Goal: Transaction & Acquisition: Obtain resource

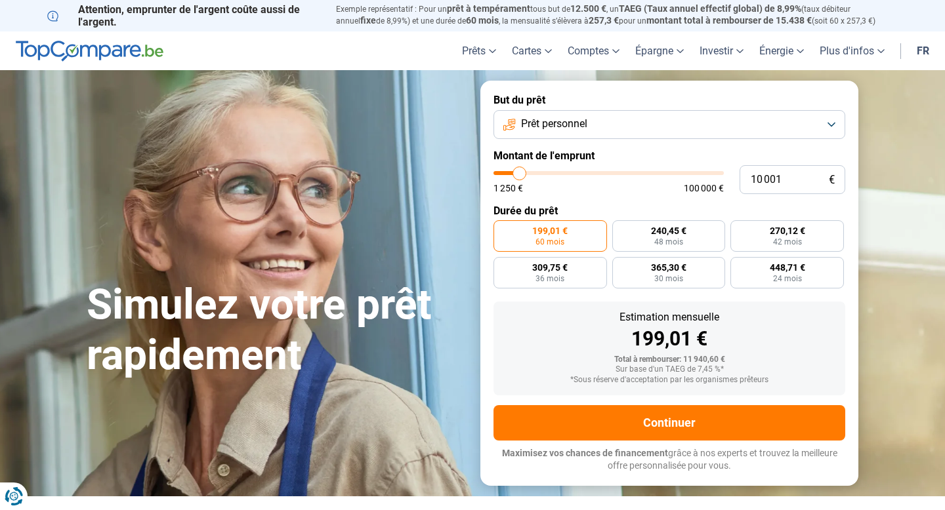
click at [578, 127] on span "Prêt personnel" at bounding box center [554, 124] width 66 height 14
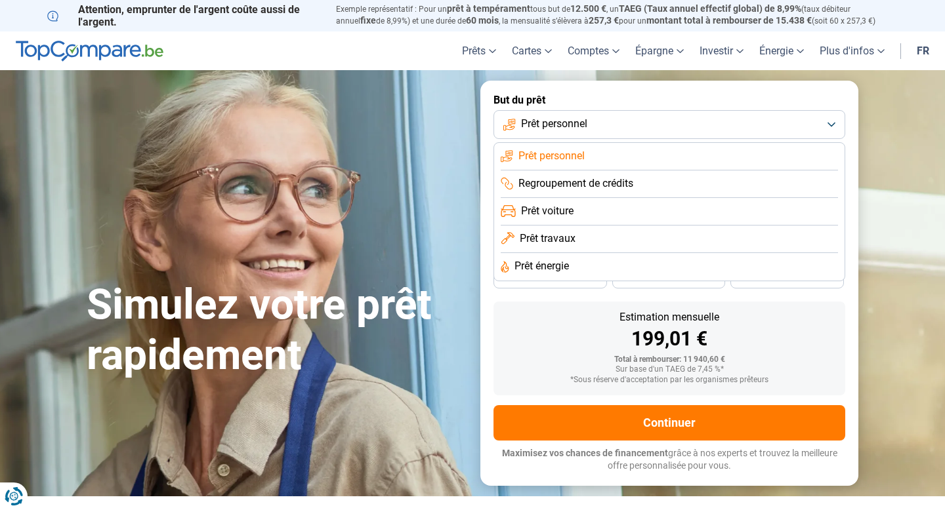
click at [566, 241] on span "Prêt travaux" at bounding box center [548, 239] width 56 height 14
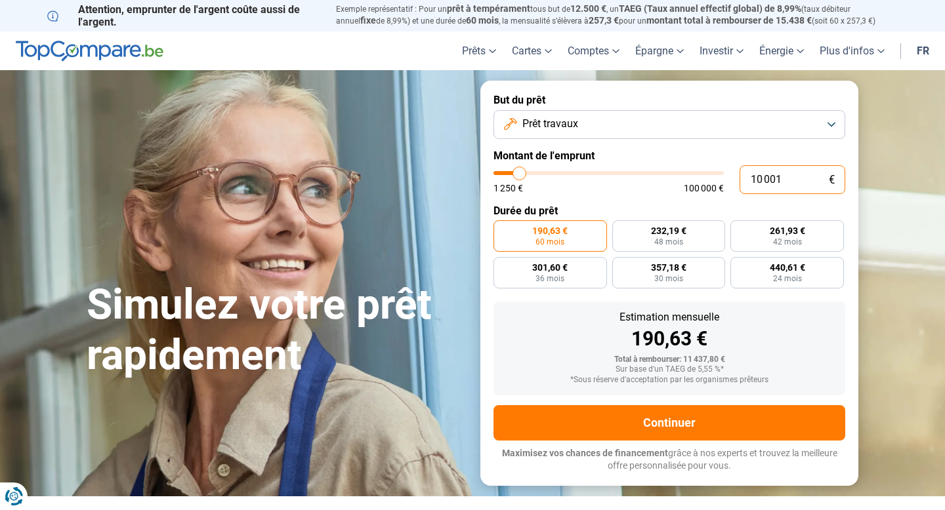
drag, startPoint x: 785, startPoint y: 176, endPoint x: 711, endPoint y: 185, distance: 74.1
click at [711, 185] on div "10 001 € 1 250 € 100 000 €" at bounding box center [669, 179] width 352 height 29
type input "3"
type input "1250"
type input "30"
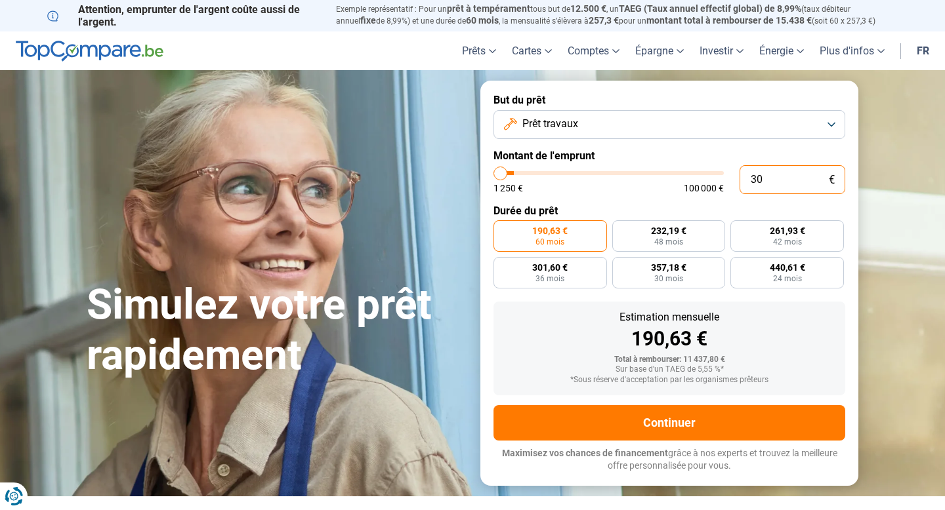
type input "1250"
type input "300"
type input "1250"
type input "3 000"
type input "3000"
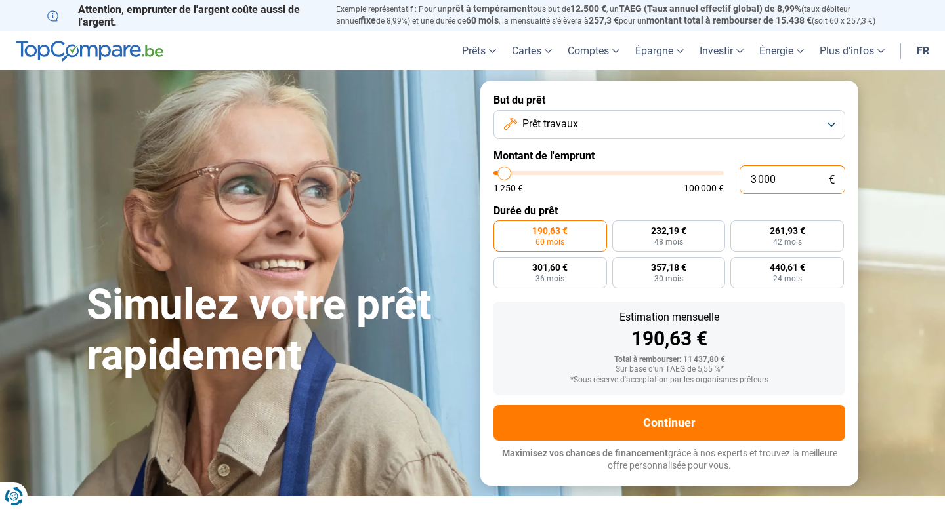
type input "3 000"
radio input "true"
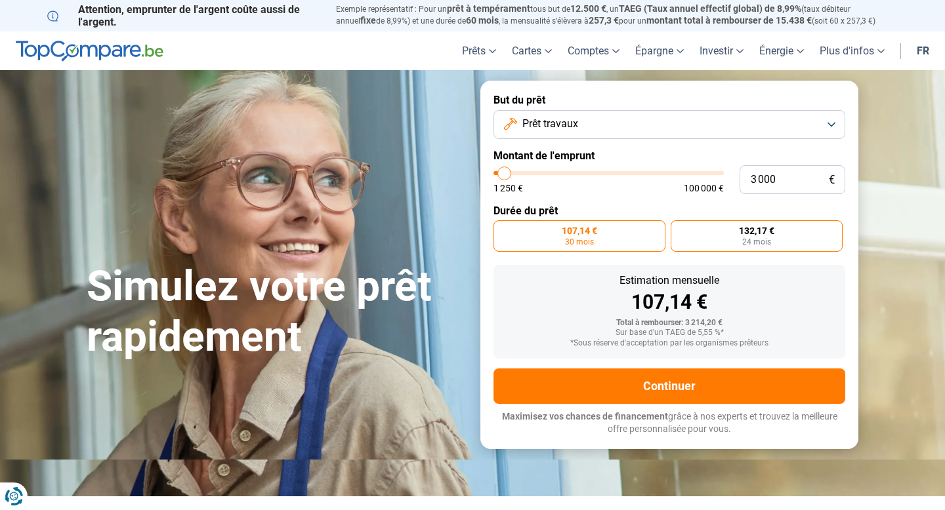
click at [735, 241] on label "132,17 € 24 mois" at bounding box center [757, 235] width 172 height 31
click at [679, 229] on input "132,17 € 24 mois" at bounding box center [675, 224] width 9 height 9
radio input "true"
click at [598, 245] on label "107,14 € 30 mois" at bounding box center [579, 235] width 172 height 31
click at [502, 229] on input "107,14 € 30 mois" at bounding box center [497, 224] width 9 height 9
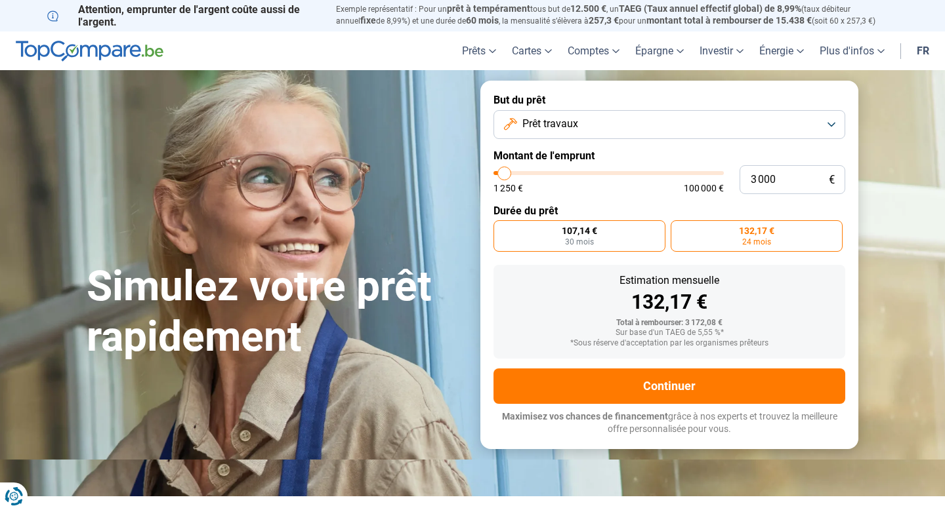
radio input "true"
click at [782, 238] on label "132,17 € 24 mois" at bounding box center [757, 235] width 172 height 31
click at [679, 229] on input "132,17 € 24 mois" at bounding box center [675, 224] width 9 height 9
radio input "true"
click at [608, 241] on label "107,14 € 30 mois" at bounding box center [579, 235] width 172 height 31
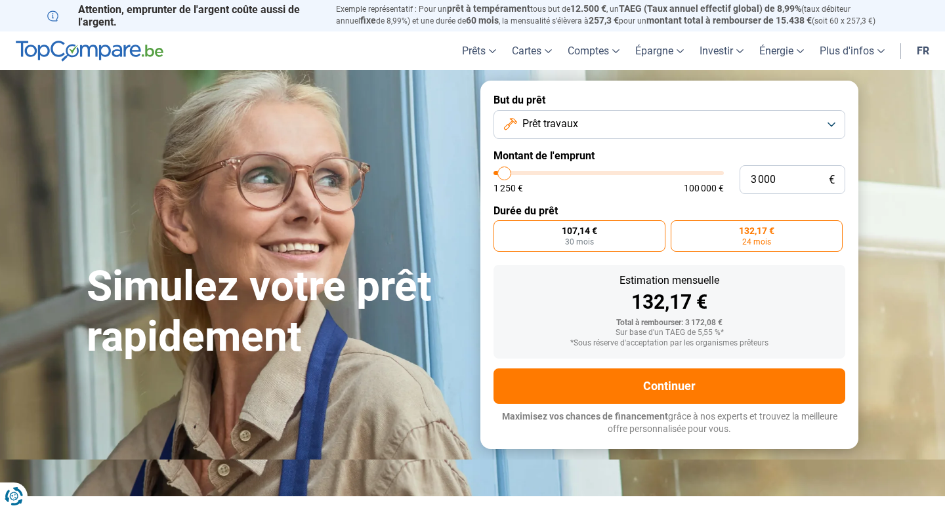
click at [502, 229] on input "107,14 € 30 mois" at bounding box center [497, 224] width 9 height 9
radio input "true"
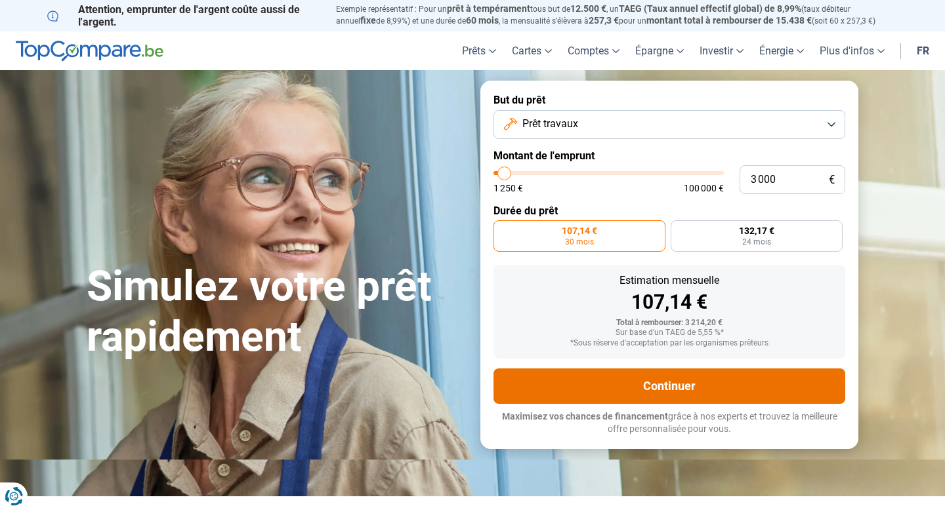
click at [697, 384] on button "Continuer" at bounding box center [669, 386] width 352 height 35
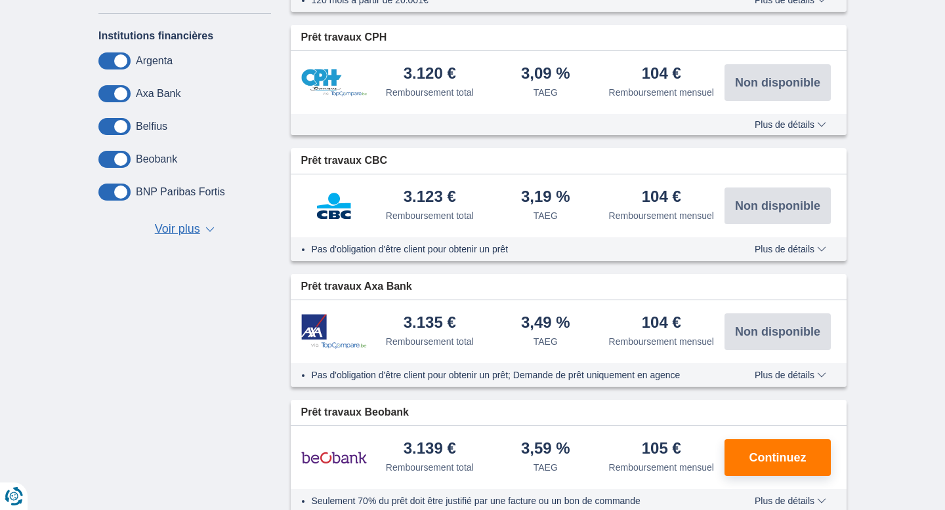
scroll to position [575, 0]
click at [791, 379] on span "Plus de détails" at bounding box center [790, 374] width 72 height 9
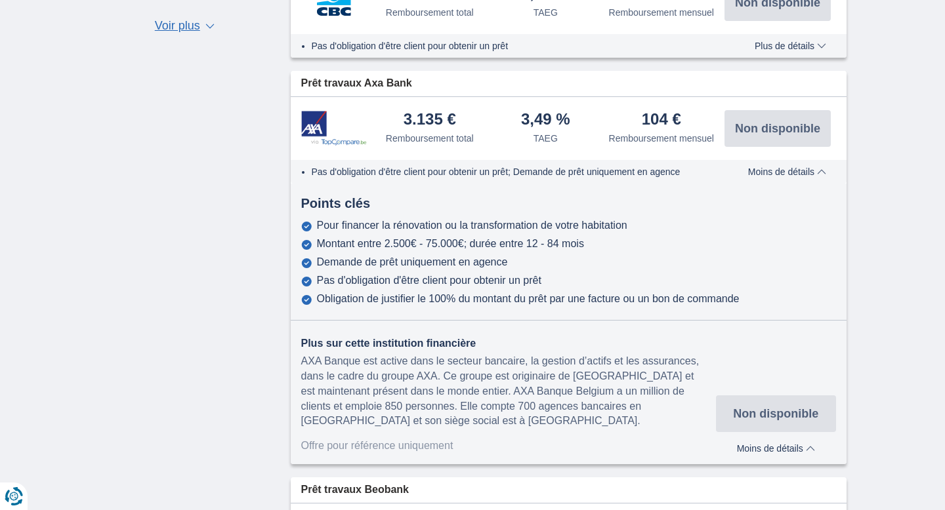
scroll to position [780, 0]
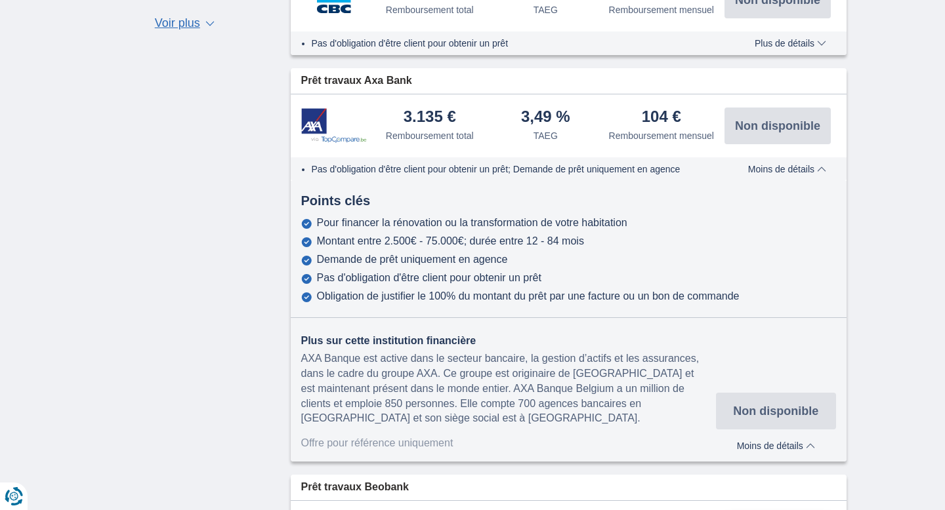
click at [794, 174] on span "Moins de détails" at bounding box center [787, 169] width 78 height 9
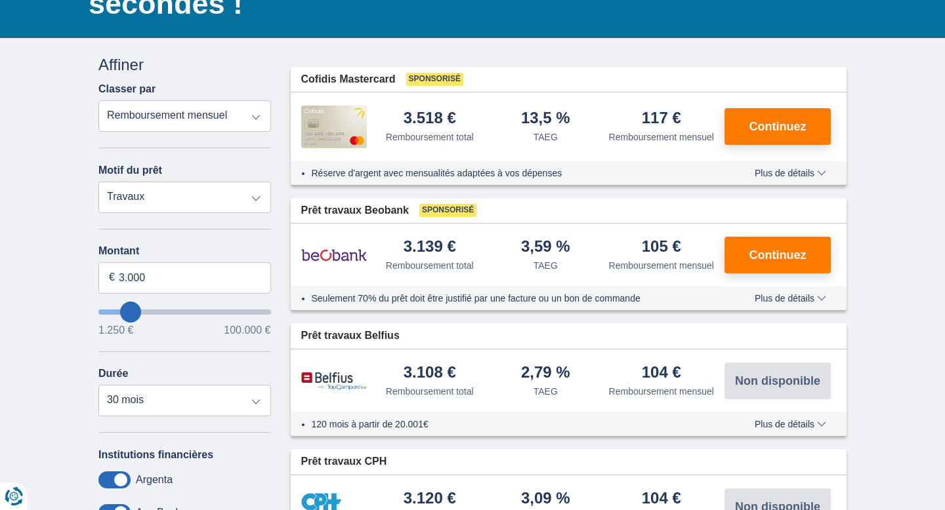
scroll to position [157, 0]
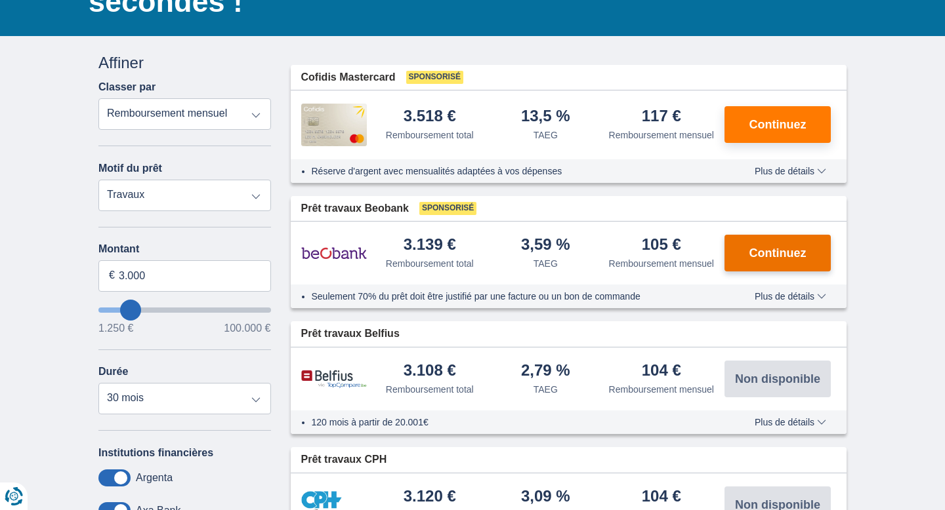
click at [777, 259] on span "Continuez" at bounding box center [777, 253] width 57 height 12
click at [137, 408] on select "12 mois 18 mois 24 mois 30 mois" at bounding box center [184, 398] width 173 height 31
click at [98, 385] on select "12 mois 18 mois 24 mois 30 mois" at bounding box center [184, 398] width 173 height 31
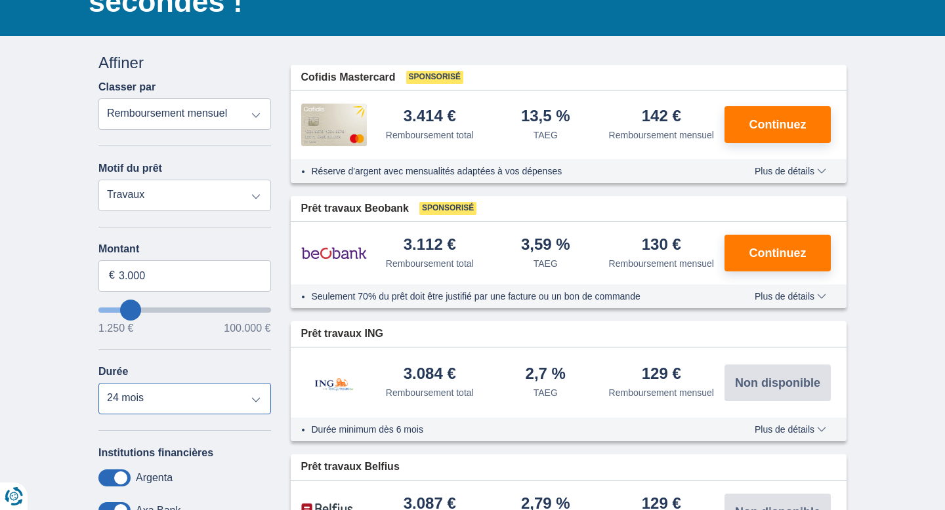
click at [201, 400] on select "12 mois 18 mois 24 mois 30 mois" at bounding box center [184, 398] width 173 height 31
select select "18"
click at [98, 385] on select "12 mois 18 mois 24 mois 30 mois" at bounding box center [184, 398] width 173 height 31
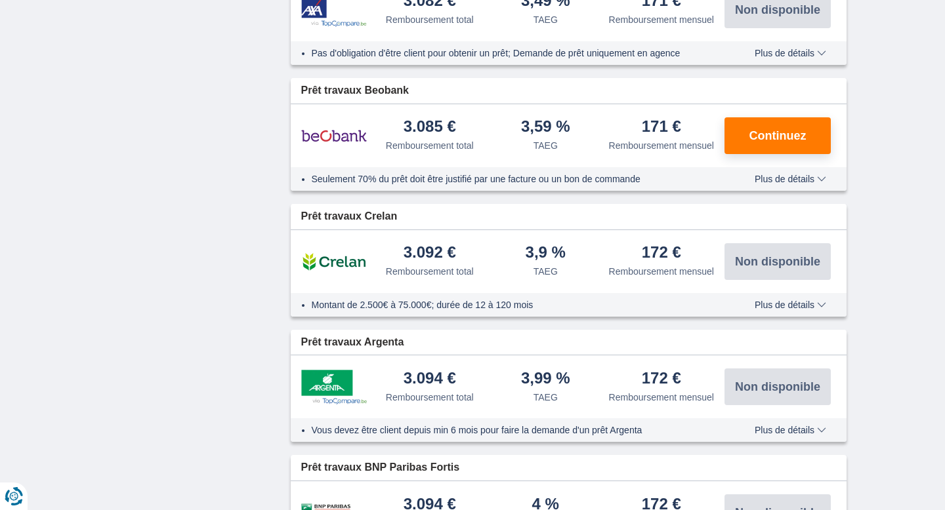
scroll to position [1016, 0]
